Goal: Browse casually

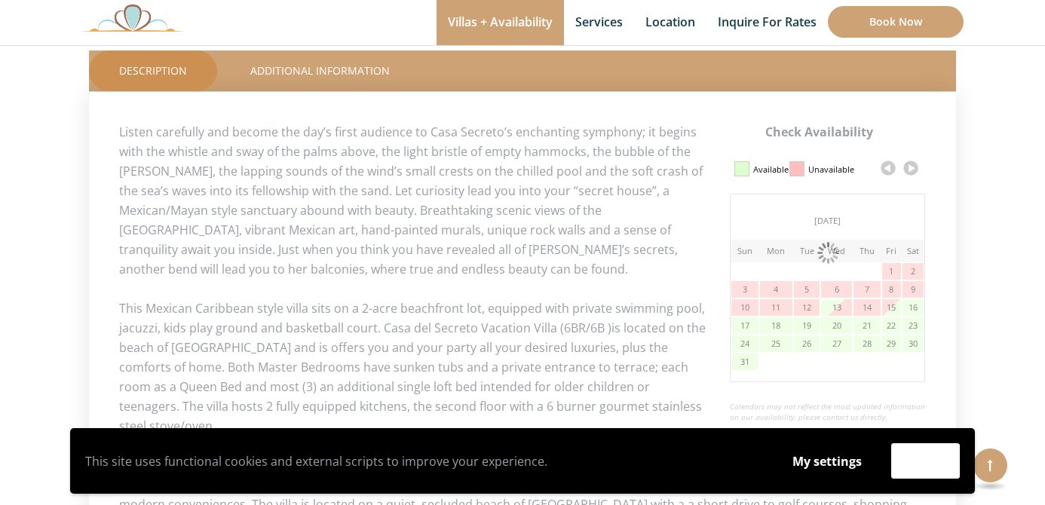
scroll to position [660, 0]
click at [926, 469] on button "Accept" at bounding box center [925, 460] width 69 height 35
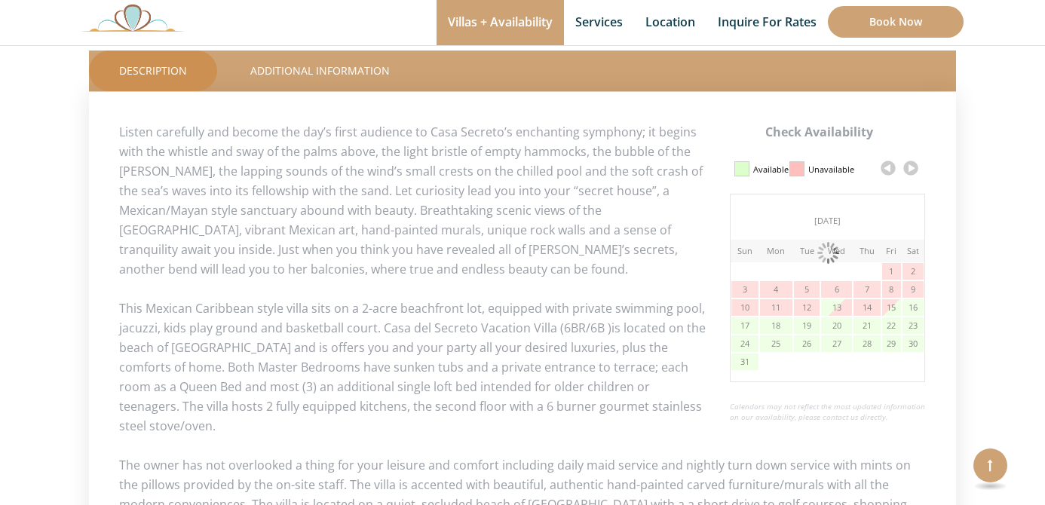
scroll to position [803, 0]
click at [911, 168] on link at bounding box center [911, 168] width 23 height 23
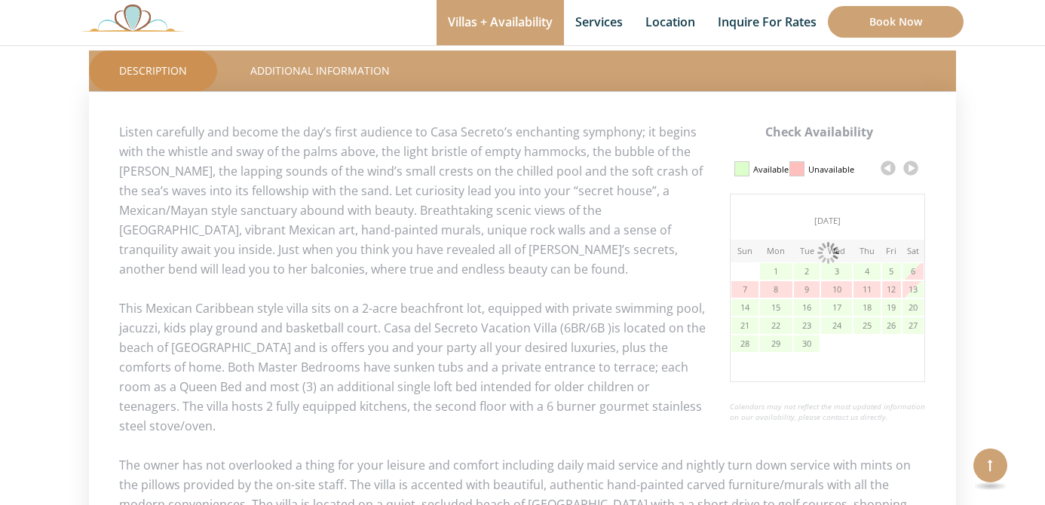
click at [911, 168] on link at bounding box center [911, 168] width 23 height 23
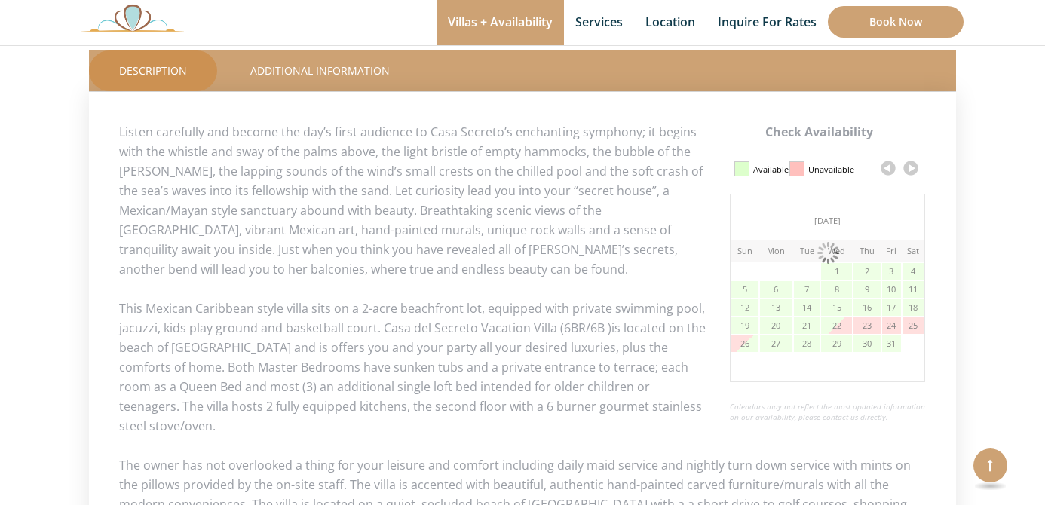
click at [911, 168] on link at bounding box center [911, 168] width 23 height 23
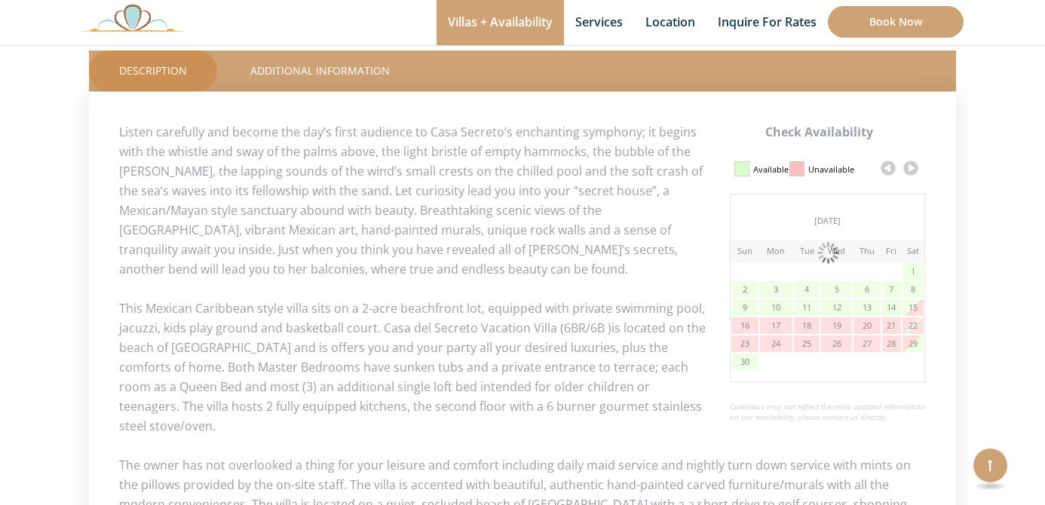
click at [911, 168] on link at bounding box center [911, 168] width 23 height 23
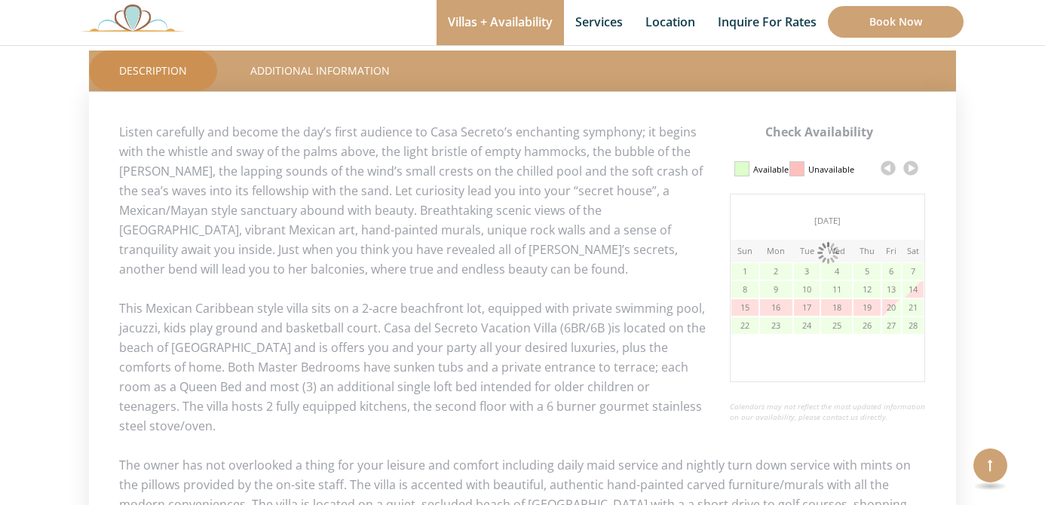
click at [911, 168] on link at bounding box center [911, 168] width 23 height 23
